Goal: Task Accomplishment & Management: Use online tool/utility

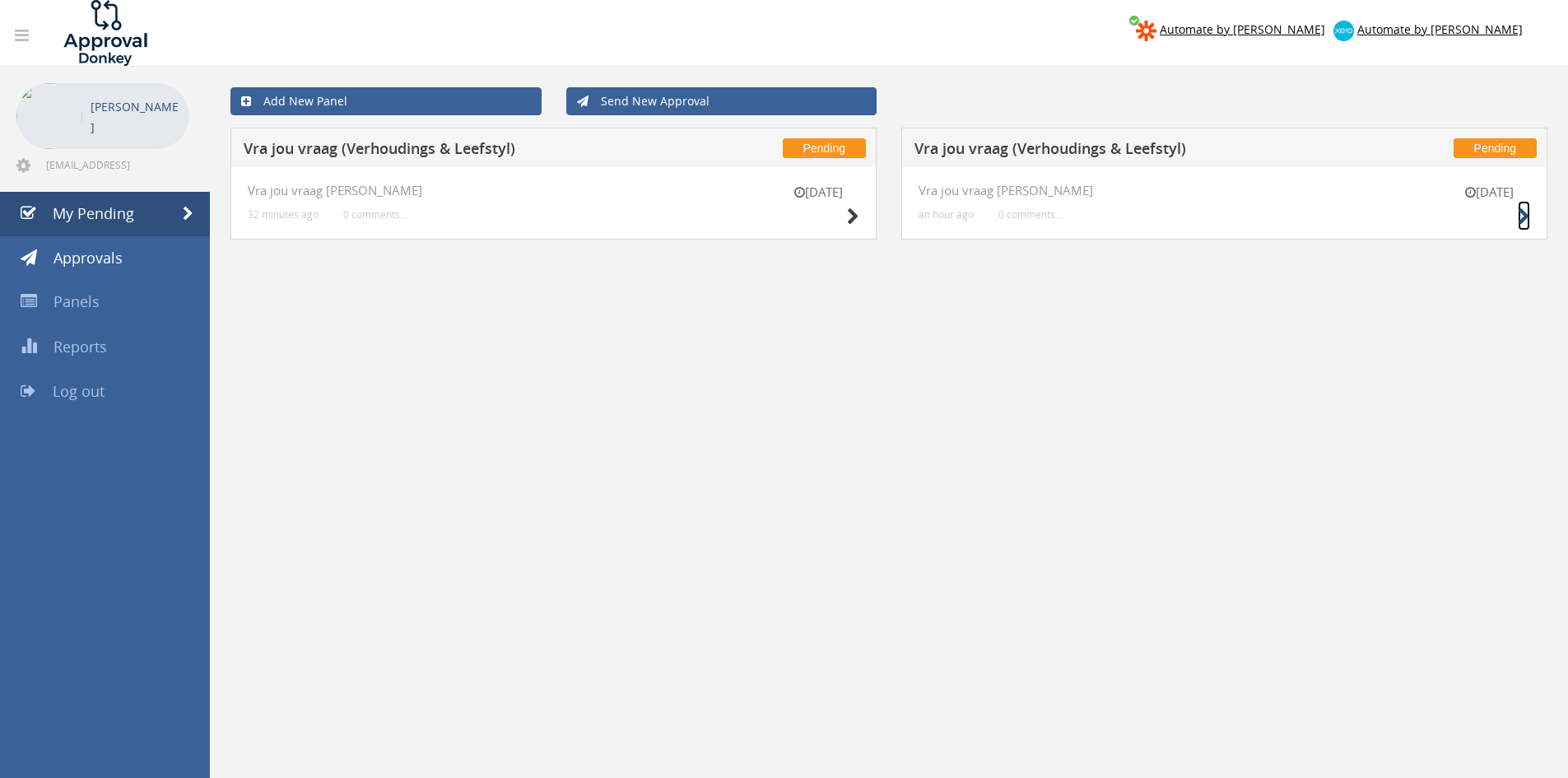
click at [1522, 217] on icon at bounding box center [1524, 217] width 12 height 17
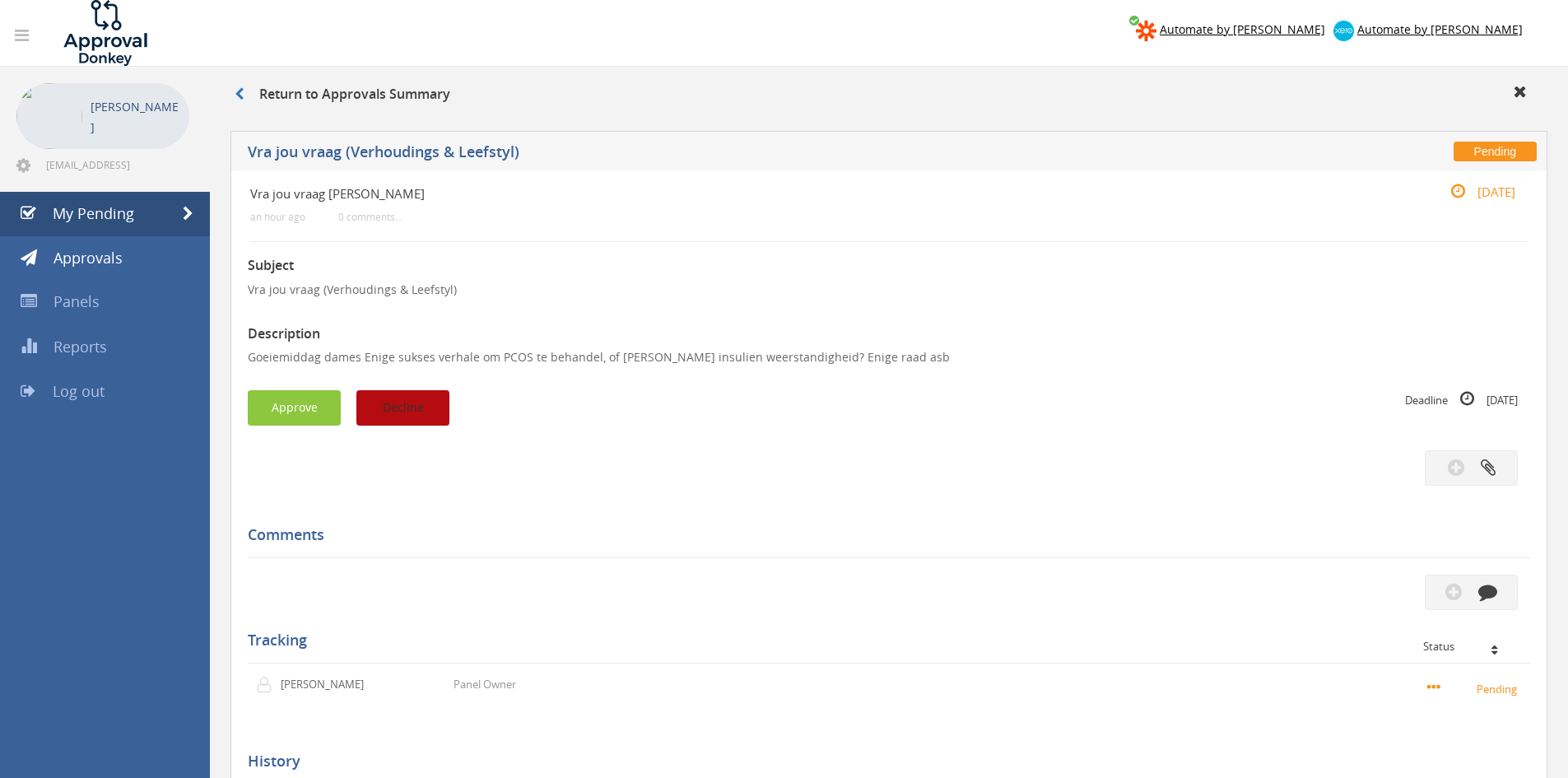
click at [416, 409] on button "Decline" at bounding box center [403, 407] width 93 height 35
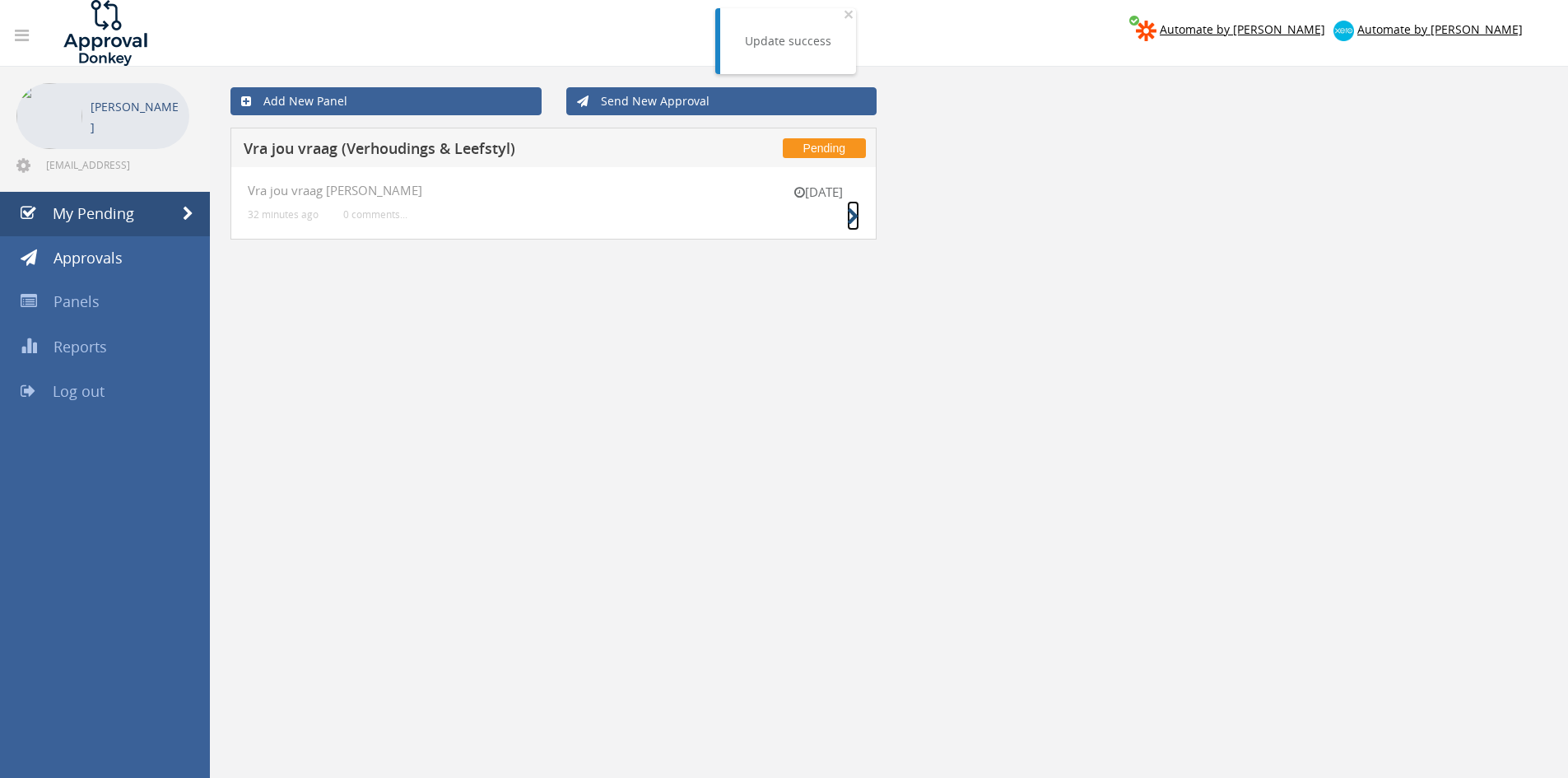
click at [856, 214] on icon at bounding box center [853, 217] width 12 height 17
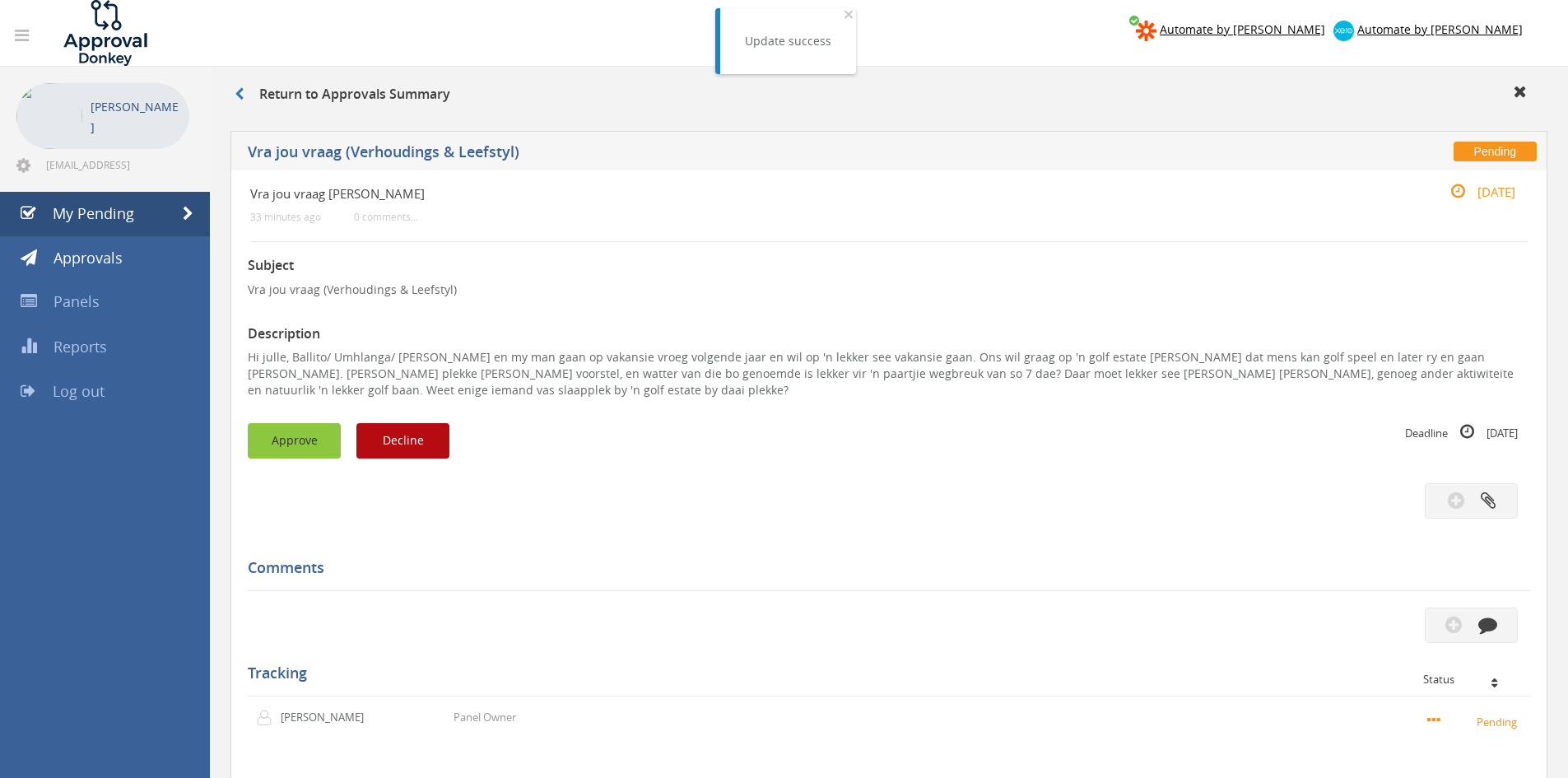
click at [274, 444] on button "Approve" at bounding box center [294, 441] width 93 height 35
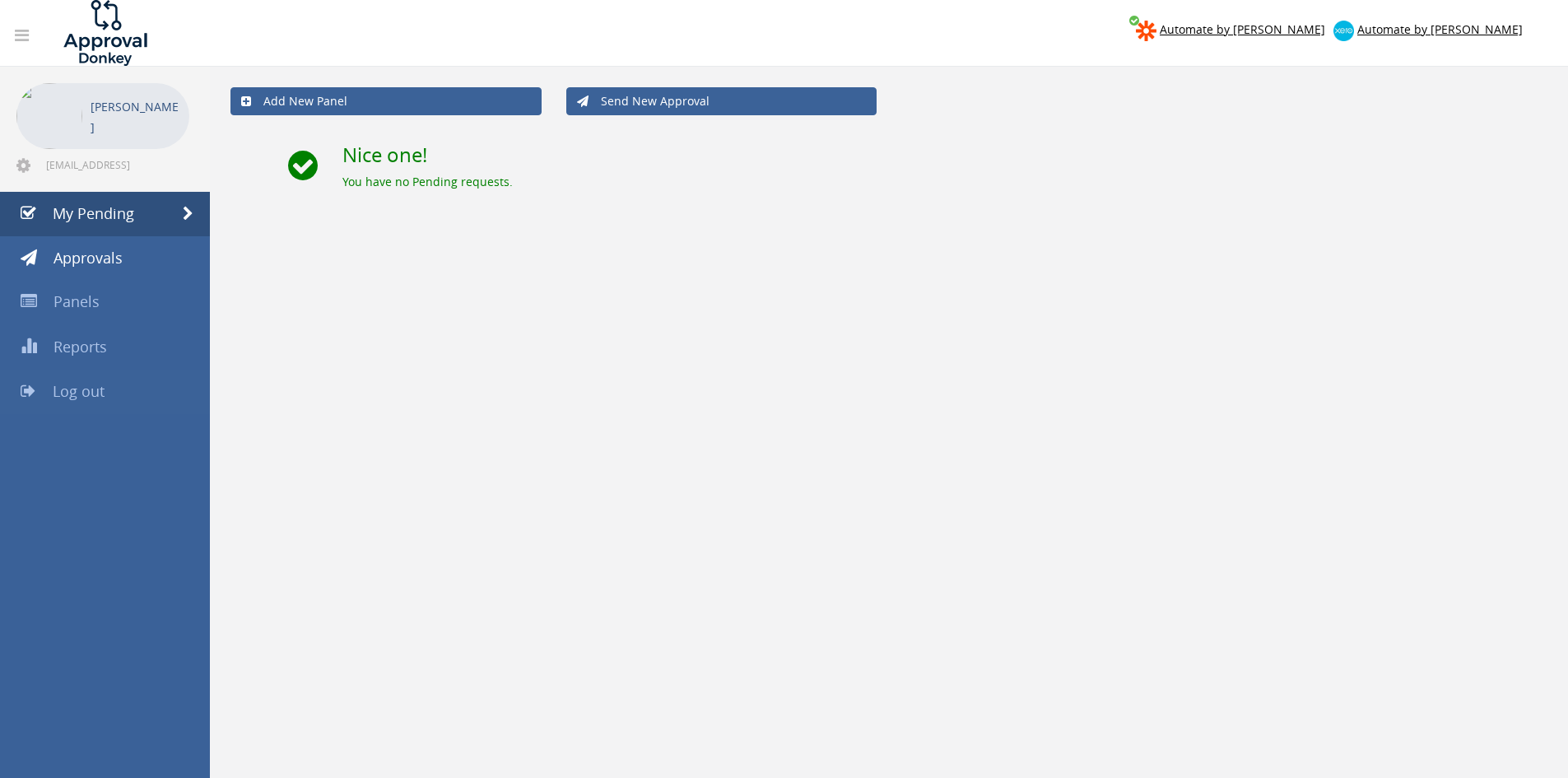
click at [64, 389] on span "Log out" at bounding box center [78, 391] width 52 height 20
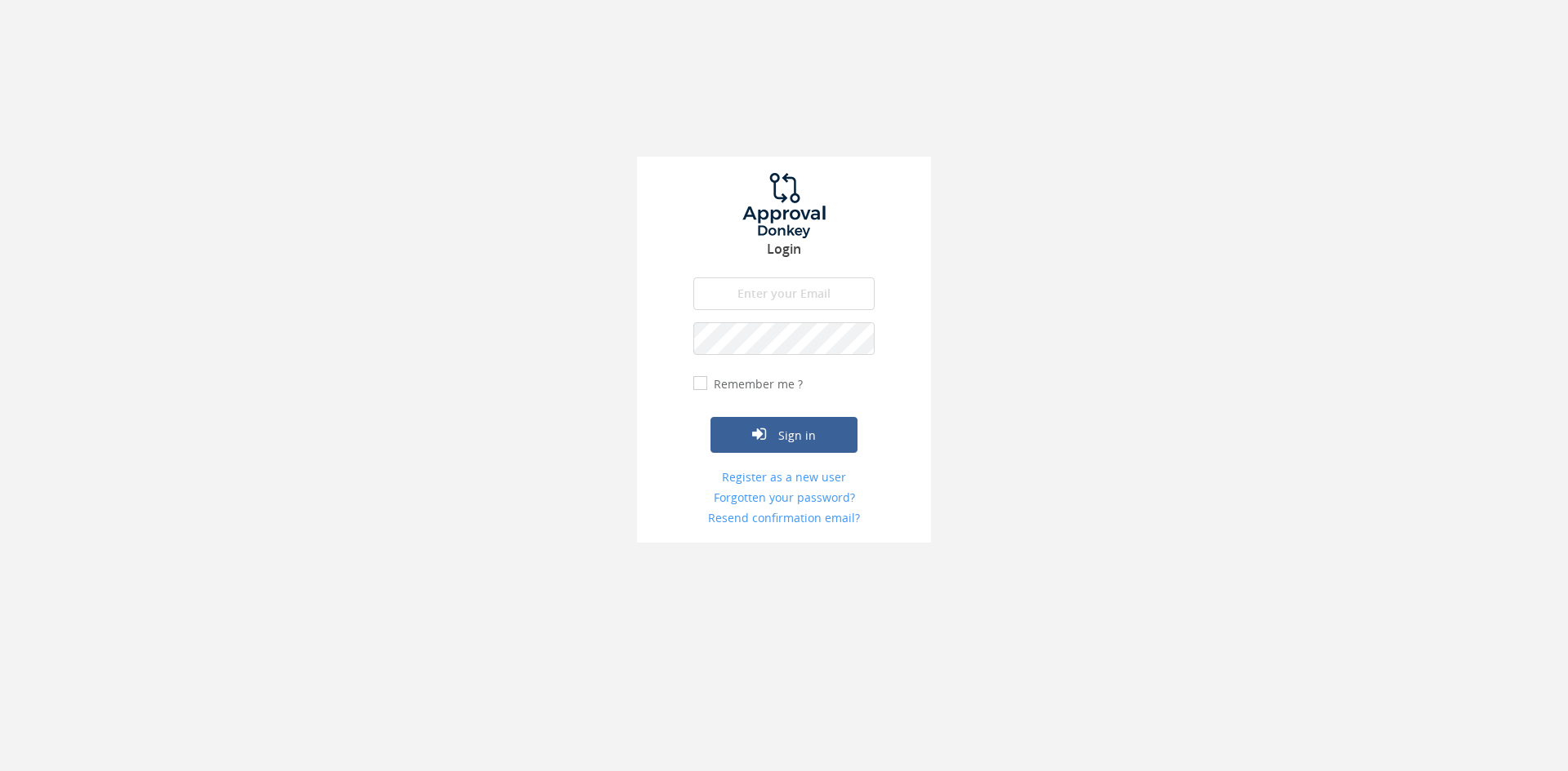
click at [842, 279] on input "email" at bounding box center [783, 294] width 182 height 32
type input "info@trouidees.co.za"
click at [711, 417] on button "Sign in" at bounding box center [784, 435] width 147 height 36
